Goal: Task Accomplishment & Management: Complete application form

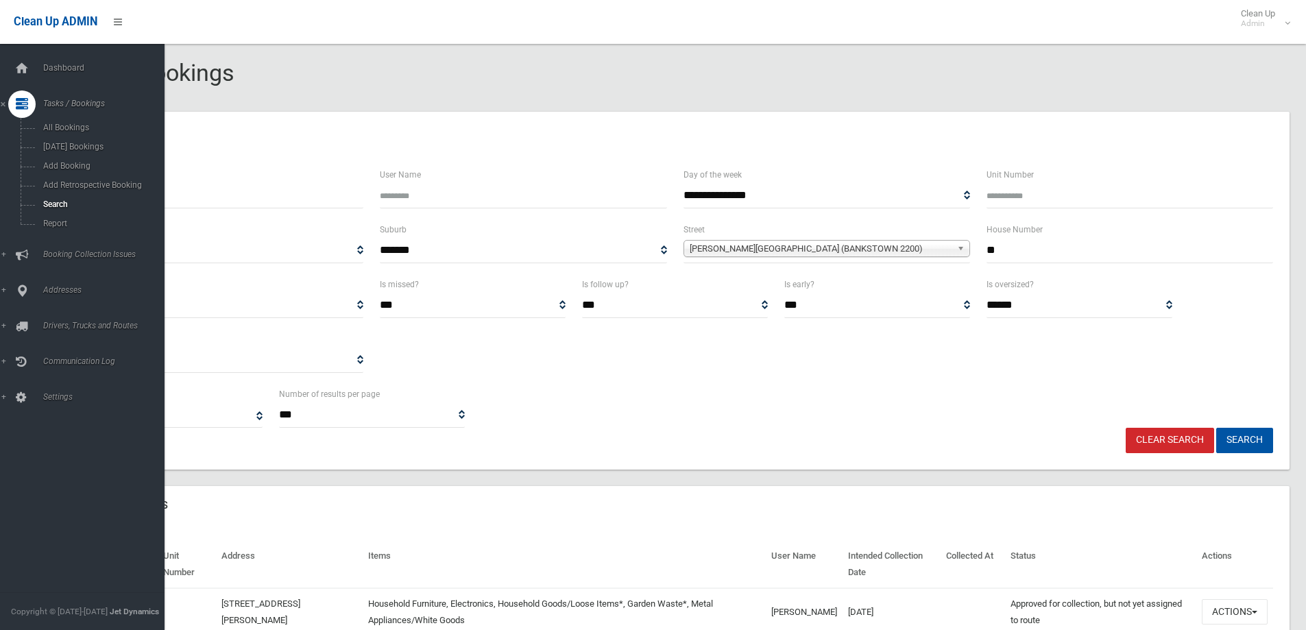
select select
click at [51, 201] on span "Search" at bounding box center [101, 205] width 124 height 10
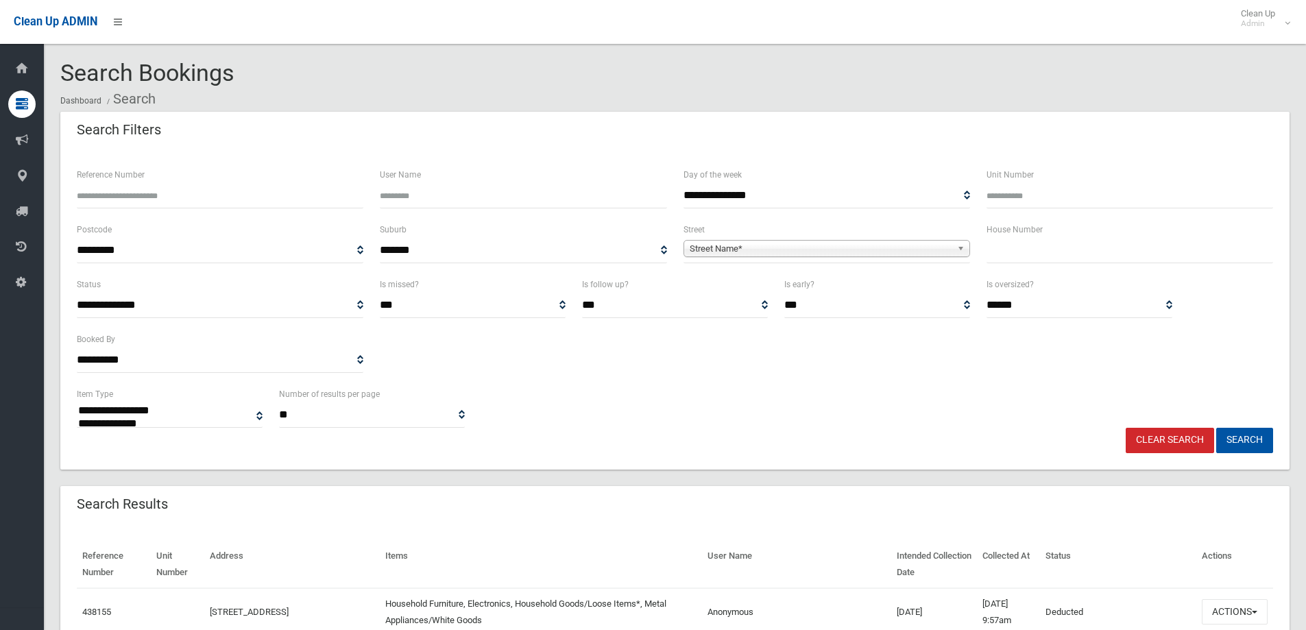
select select
drag, startPoint x: 1000, startPoint y: 247, endPoint x: 991, endPoint y: 246, distance: 8.9
click at [999, 247] on input "text" at bounding box center [1130, 250] width 287 height 25
type input "**"
click at [743, 252] on span "Street Name*" at bounding box center [821, 249] width 262 height 16
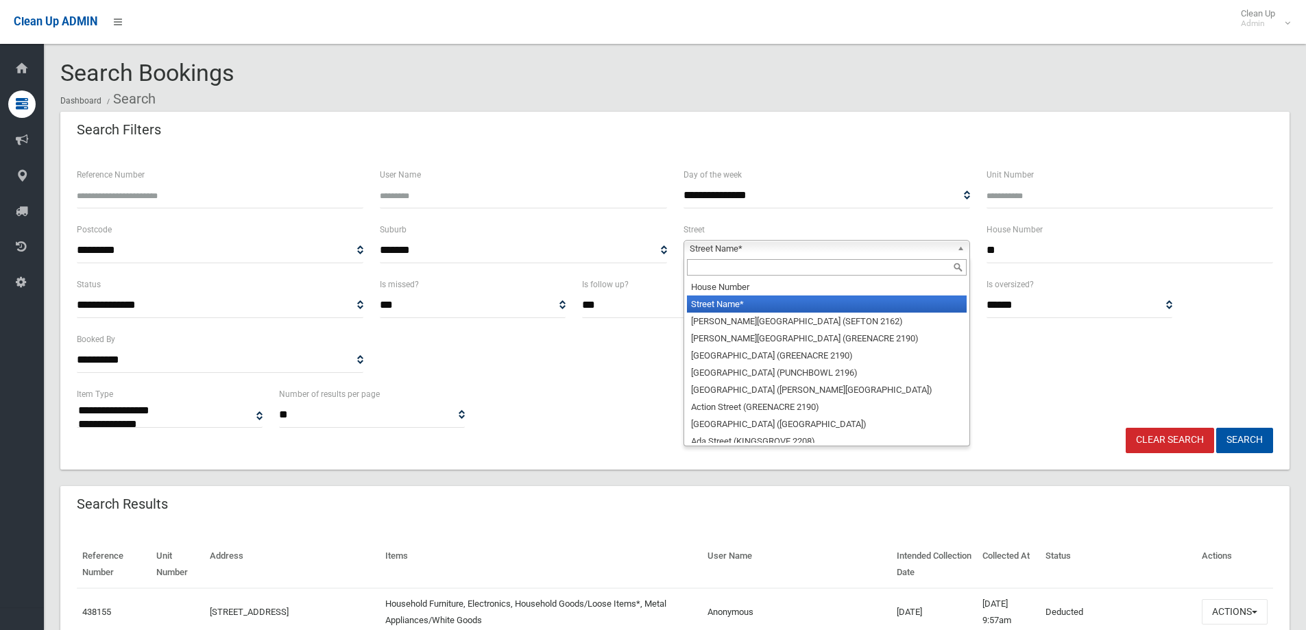
click at [708, 268] on input "text" at bounding box center [827, 267] width 280 height 16
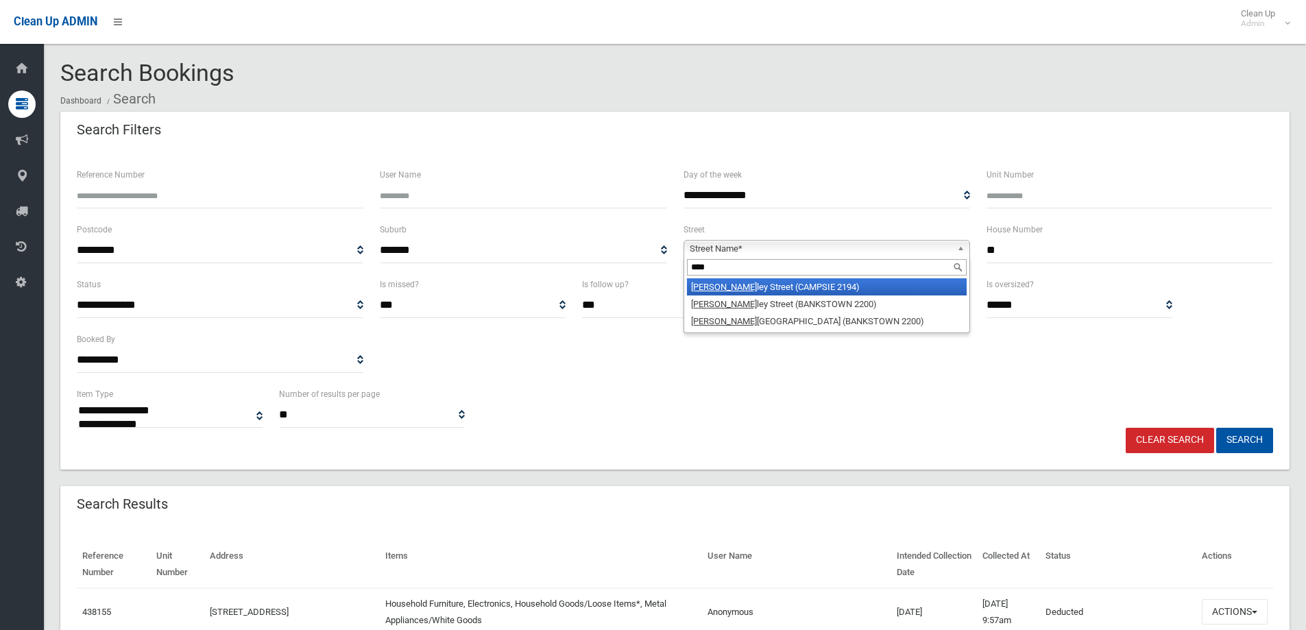
type input "****"
click at [767, 285] on li "[PERSON_NAME][GEOGRAPHIC_DATA] (CAMPSIE 2194)" at bounding box center [827, 286] width 280 height 17
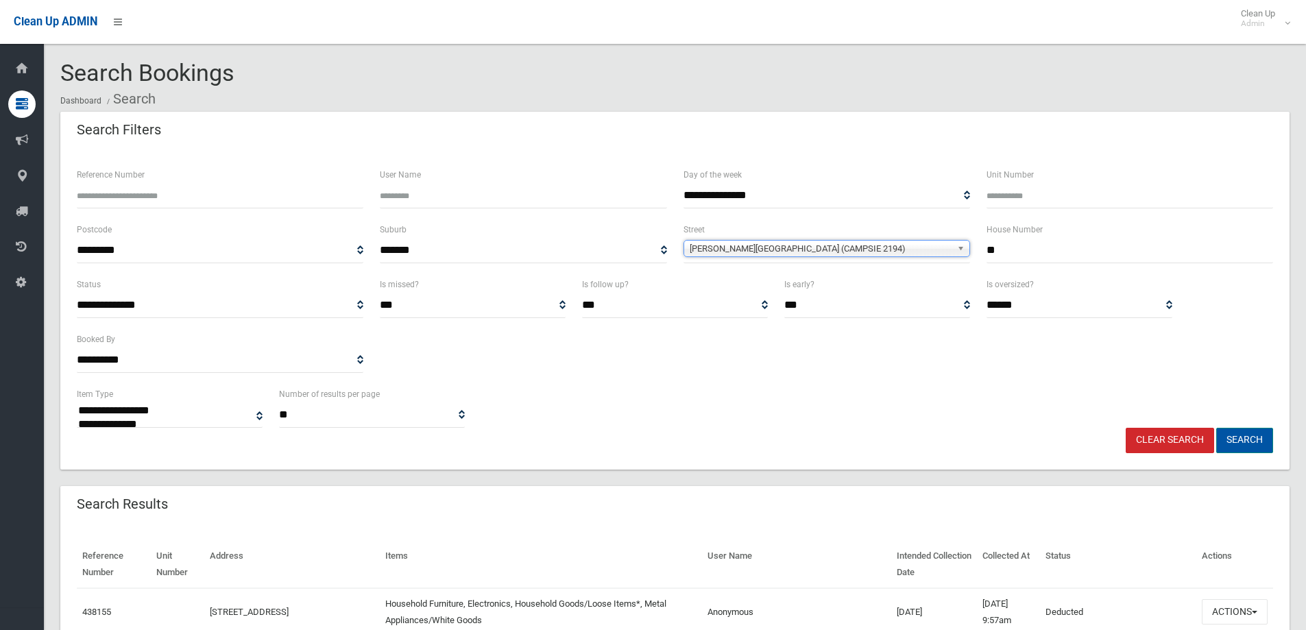
click at [1242, 442] on button "Search" at bounding box center [1245, 440] width 57 height 25
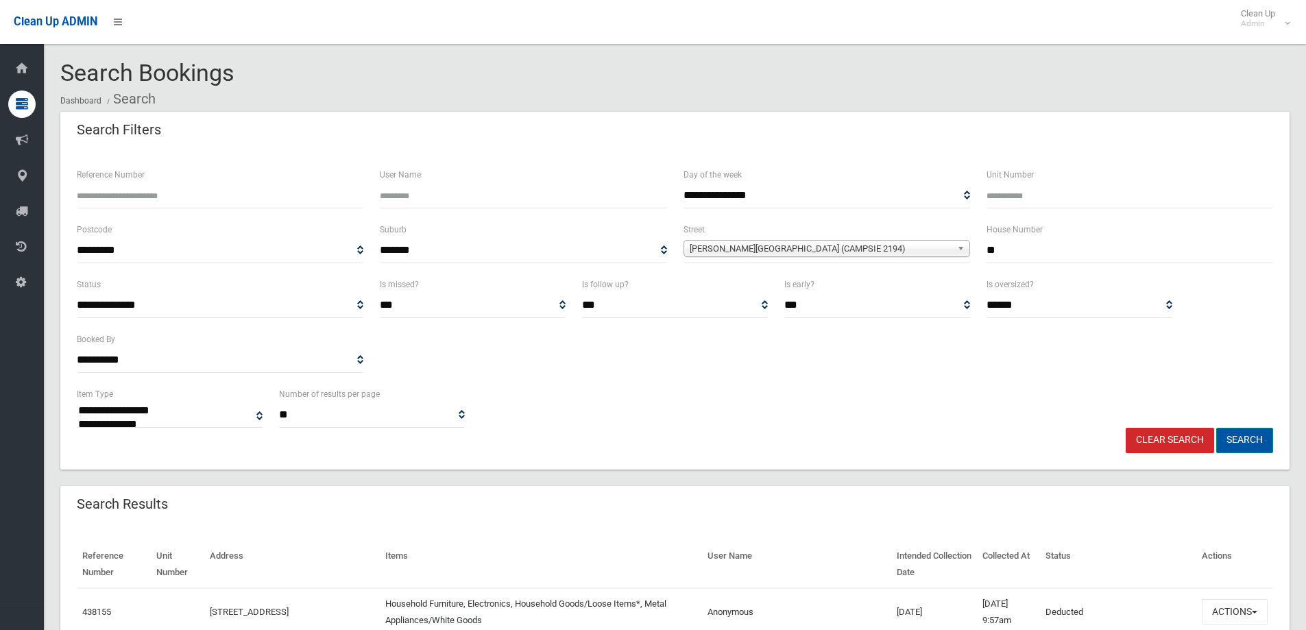
click at [1243, 440] on button "Search" at bounding box center [1245, 440] width 57 height 25
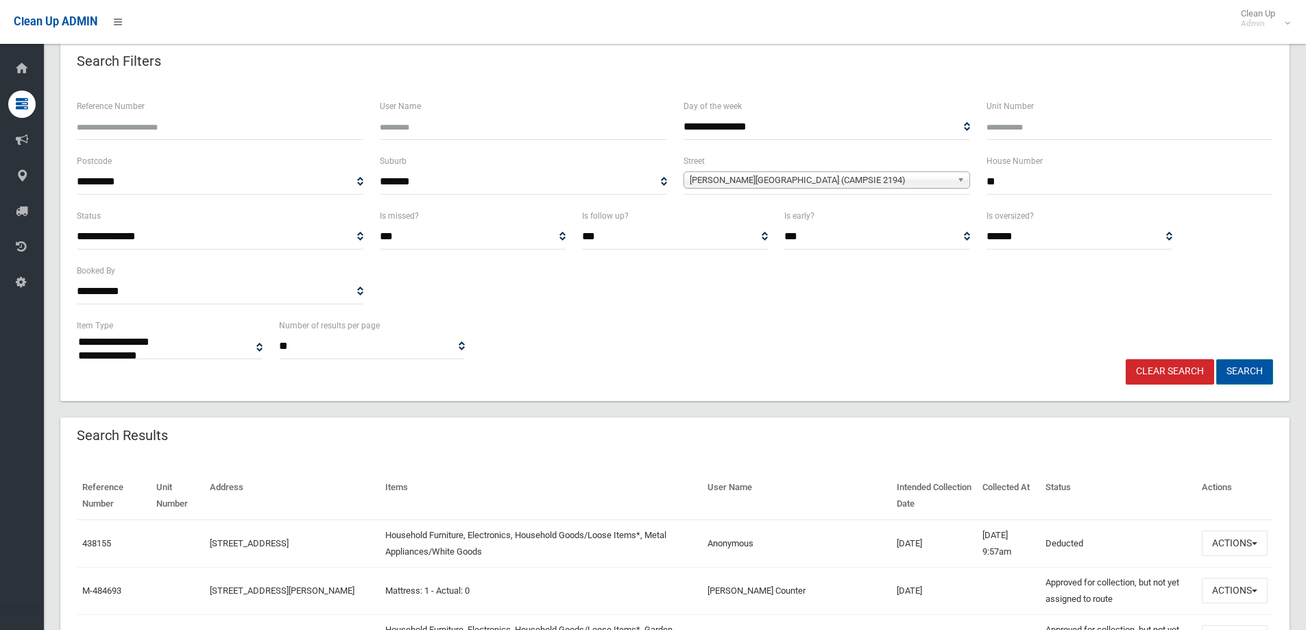
click at [1241, 371] on button "Search" at bounding box center [1245, 371] width 57 height 25
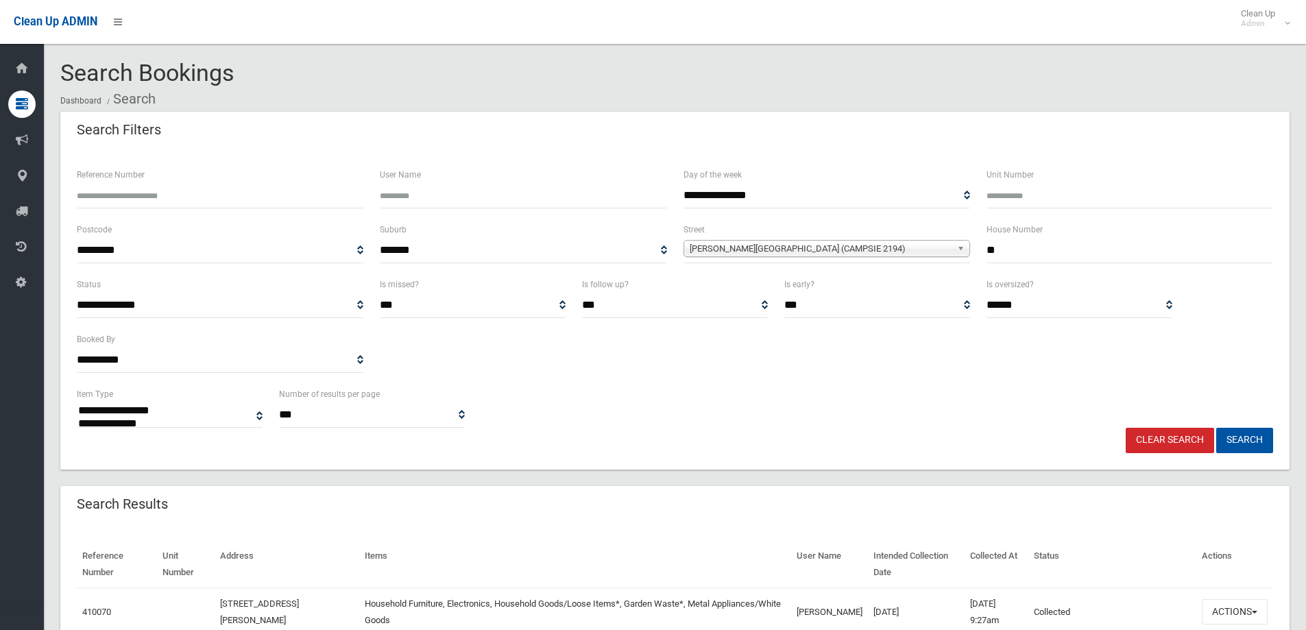
select select
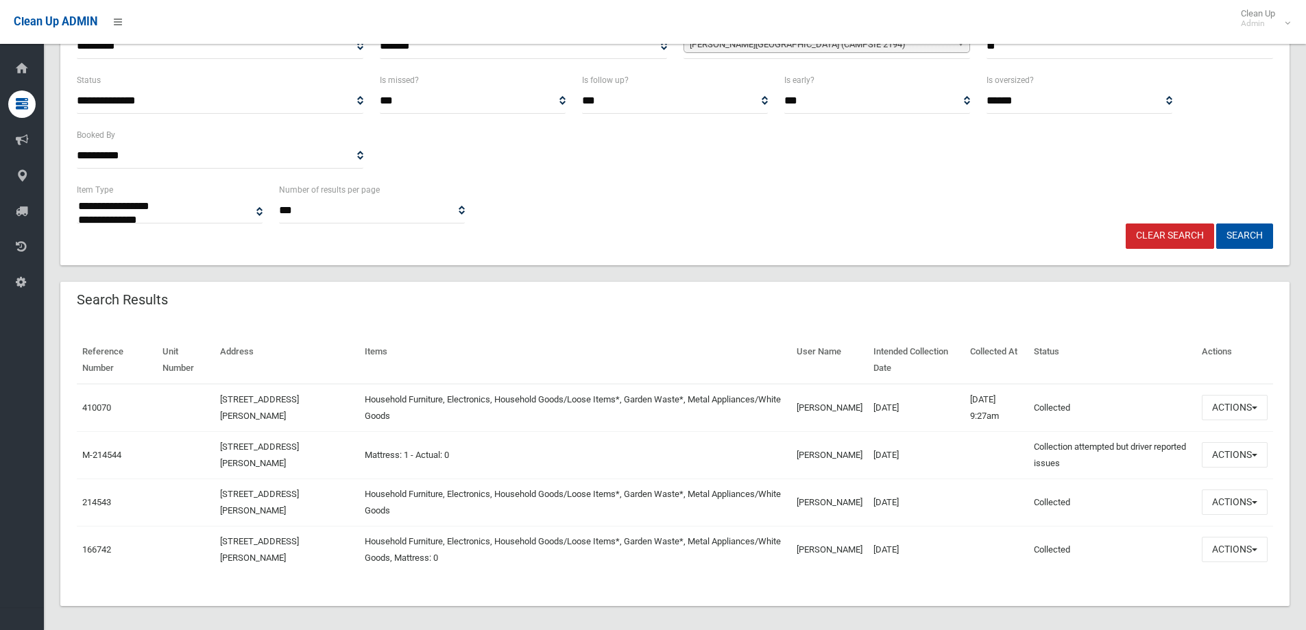
scroll to position [206, 0]
click at [1234, 395] on button "Actions" at bounding box center [1235, 406] width 66 height 25
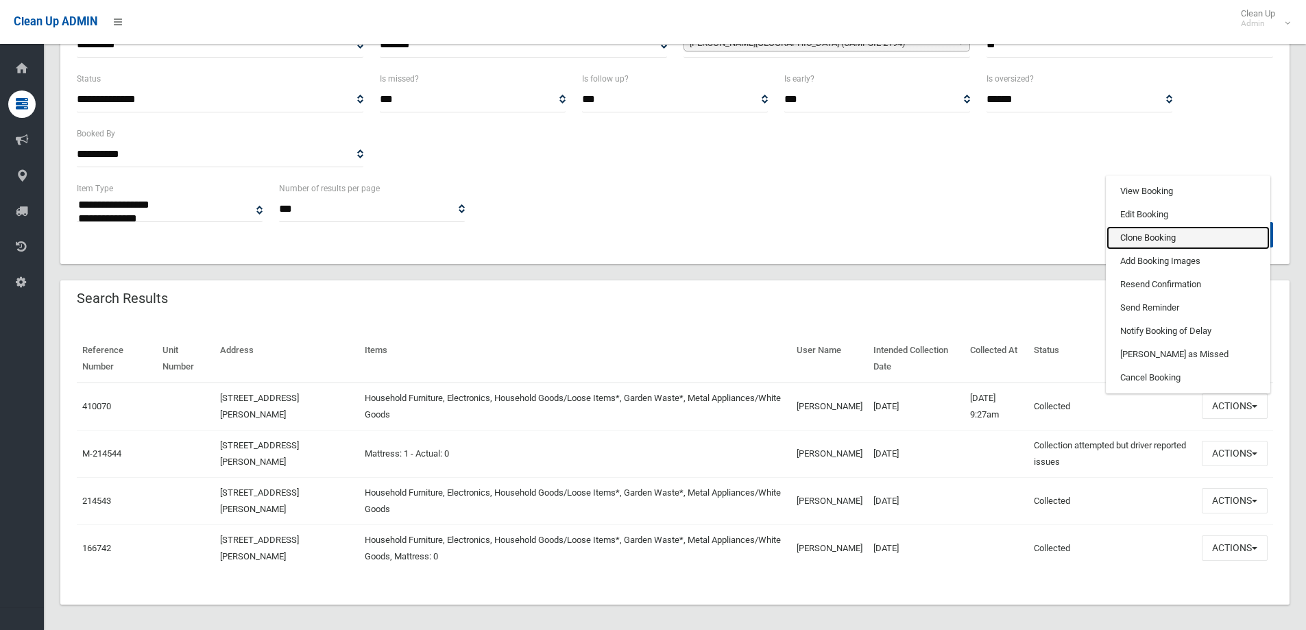
click at [1129, 235] on link "Clone Booking" at bounding box center [1188, 237] width 163 height 23
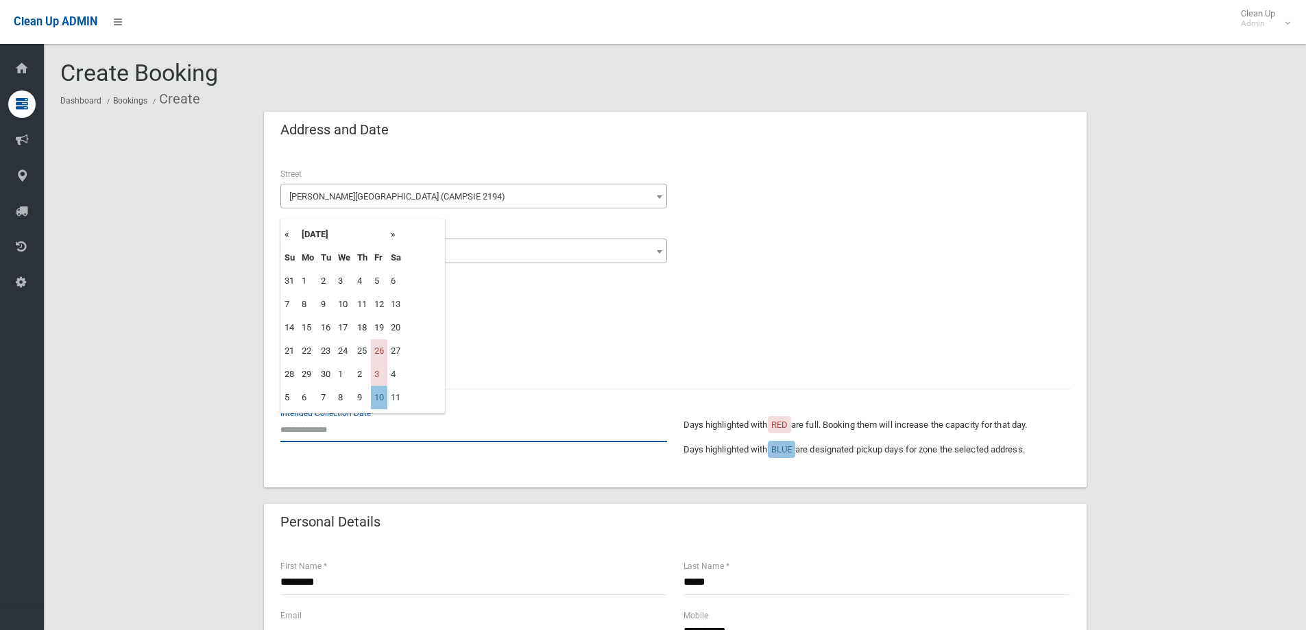
click at [311, 433] on input "text" at bounding box center [474, 429] width 387 height 25
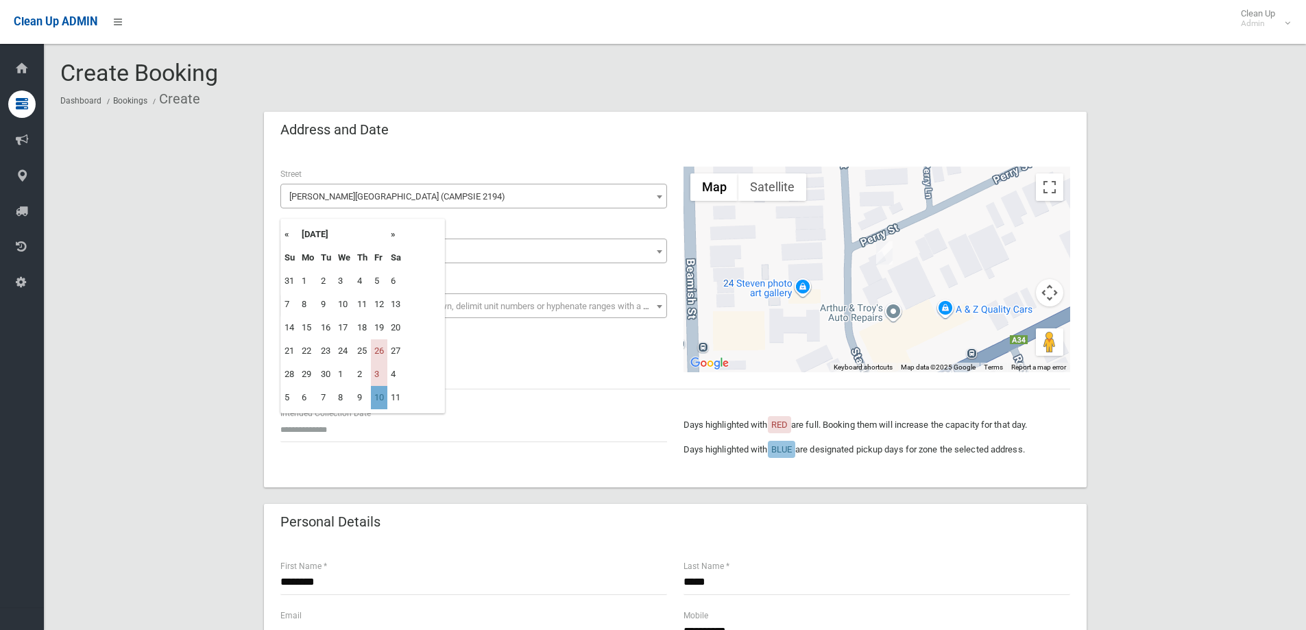
click at [382, 400] on td "10" at bounding box center [379, 397] width 16 height 23
type input "**********"
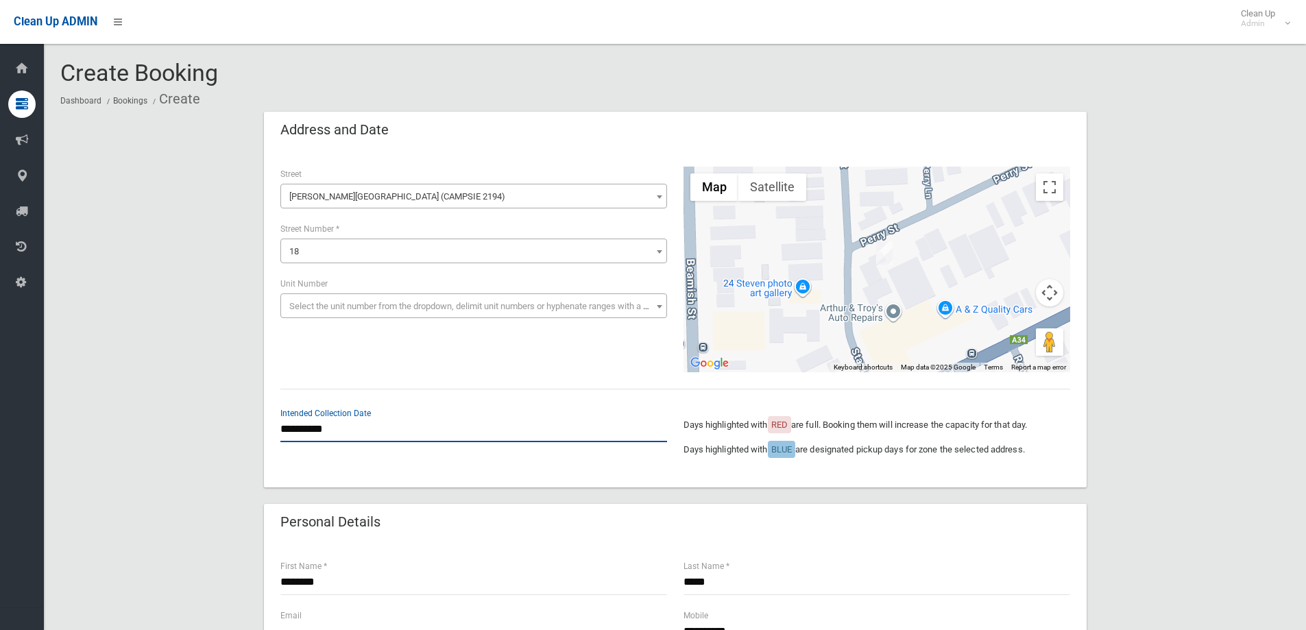
click at [346, 435] on input "**********" at bounding box center [474, 429] width 387 height 25
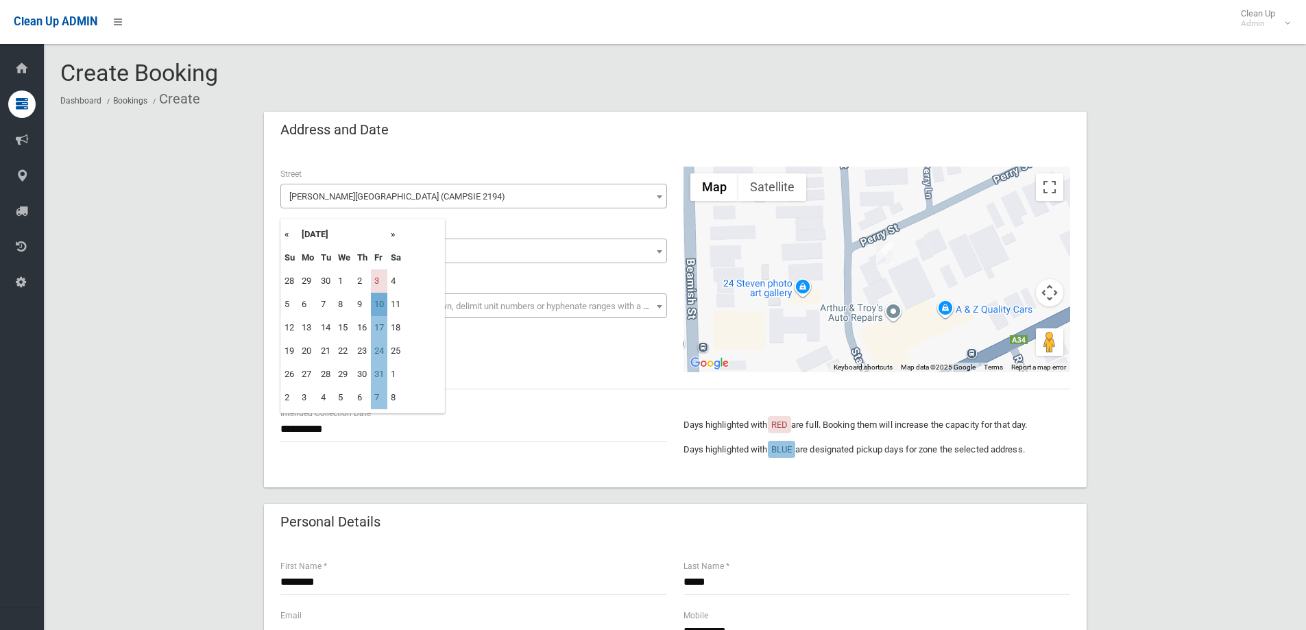
click at [383, 309] on td "10" at bounding box center [379, 304] width 16 height 23
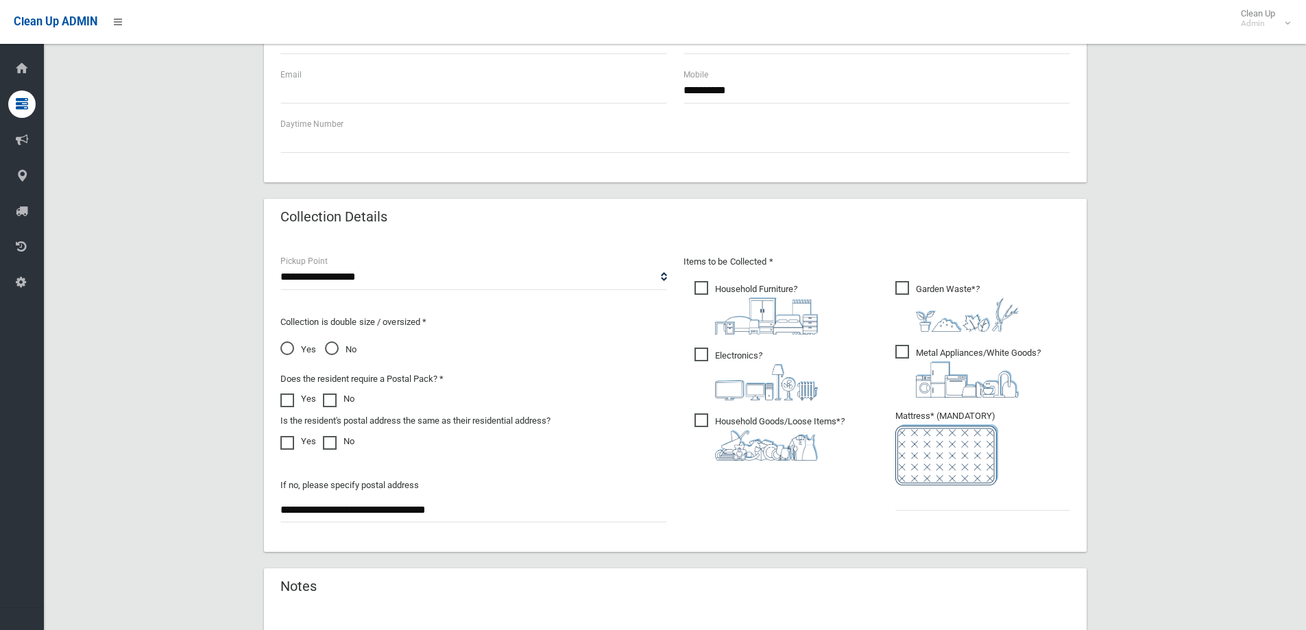
scroll to position [549, 0]
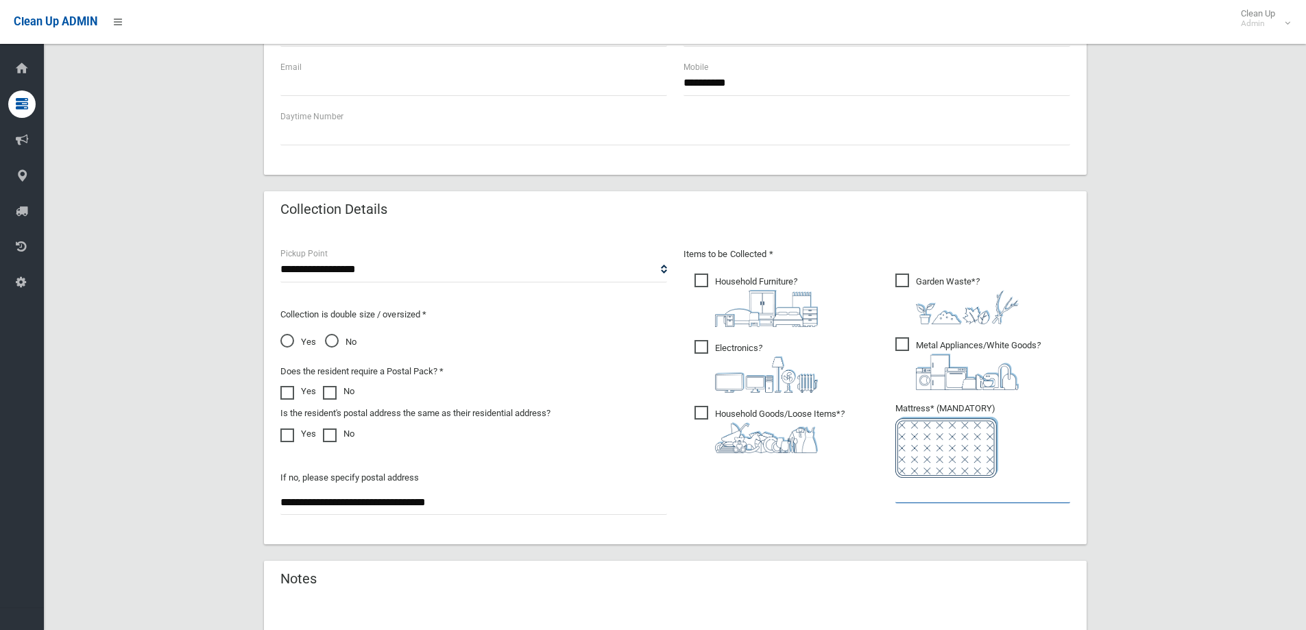
click at [919, 485] on input "text" at bounding box center [983, 490] width 175 height 25
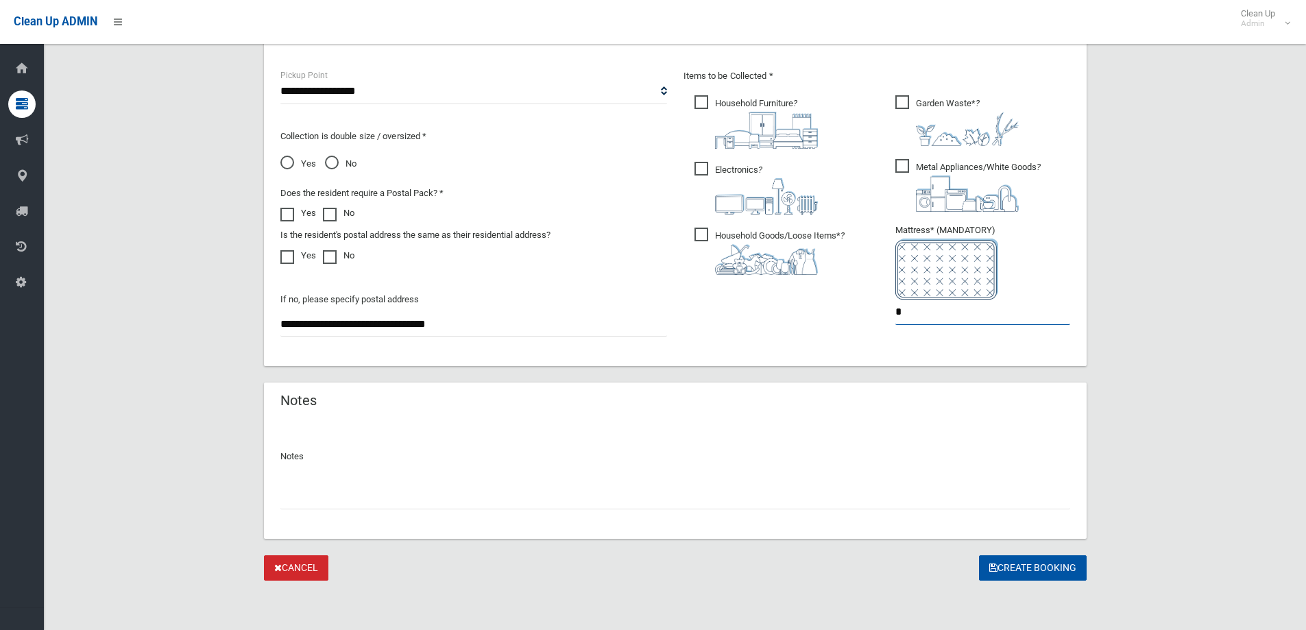
type input "*"
